Goal: Find specific page/section: Find specific page/section

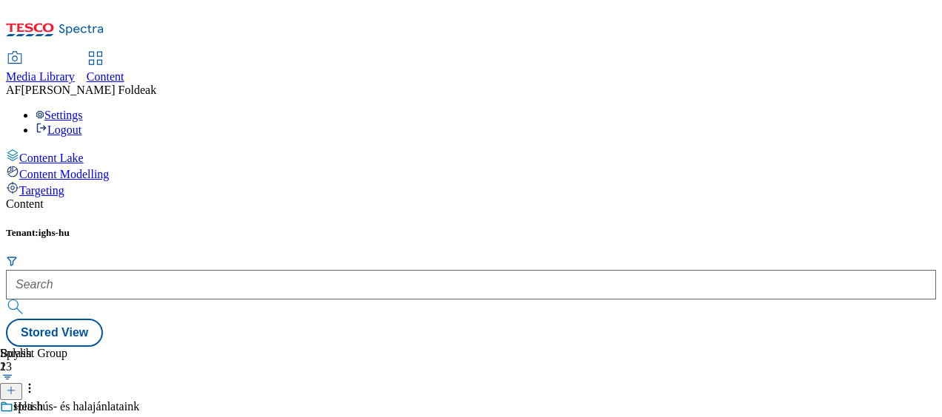
click at [224, 227] on h5 "Tenant: ighs-hu" at bounding box center [471, 233] width 930 height 12
click at [109, 168] on span "Content Modelling" at bounding box center [64, 174] width 90 height 13
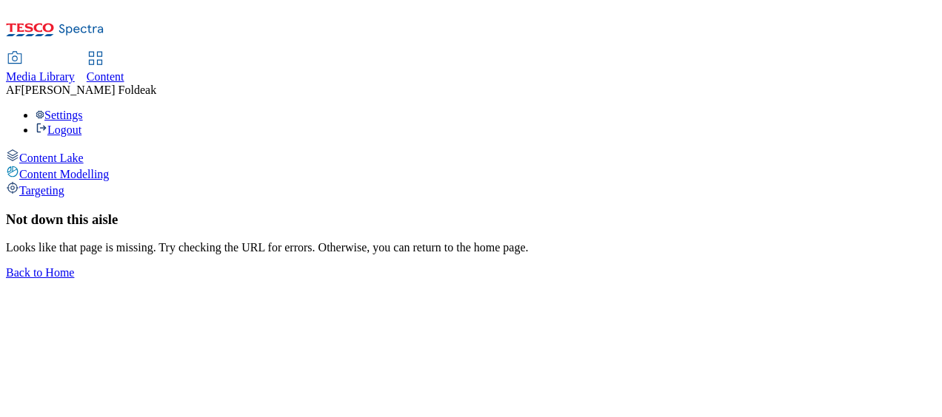
click at [99, 181] on div "Targeting" at bounding box center [471, 189] width 930 height 16
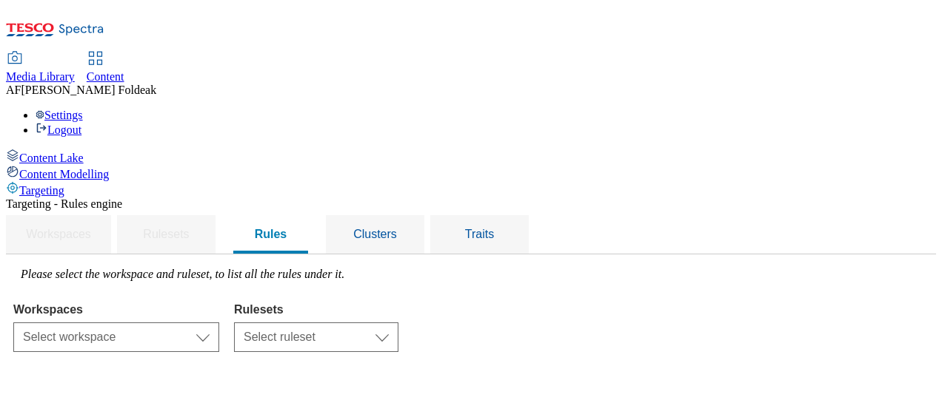
click at [121, 149] on div "Content Lake" at bounding box center [471, 157] width 930 height 16
